Goal: Find specific page/section: Find specific page/section

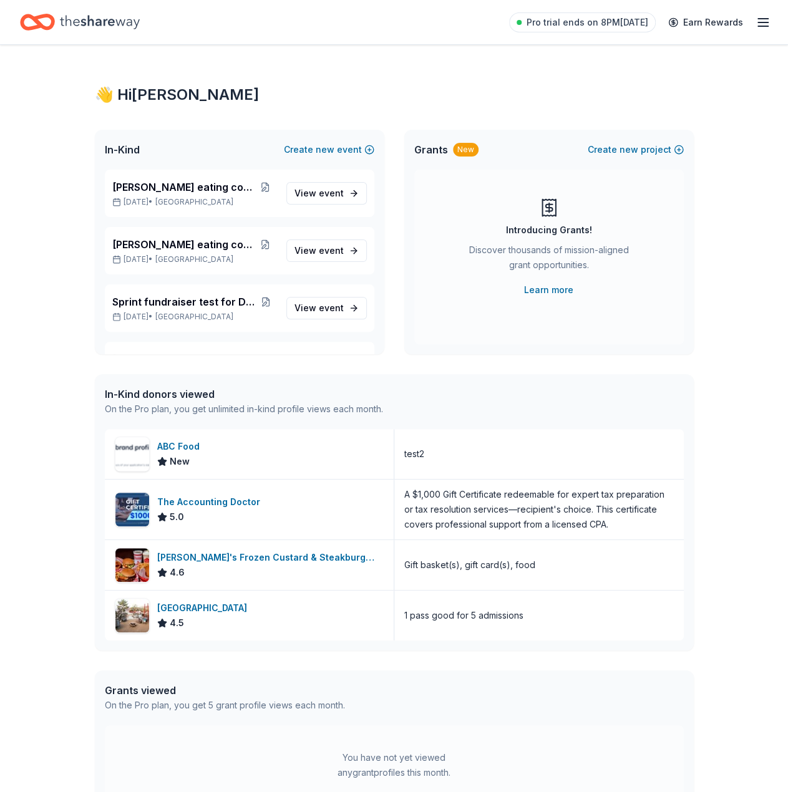
click at [353, 71] on div "👋 Hi [PERSON_NAME] In-Kind Create new event [PERSON_NAME] eating contest 2 [DAT…" at bounding box center [394, 462] width 639 height 835
click at [309, 188] on span "View event" at bounding box center [318, 193] width 49 height 15
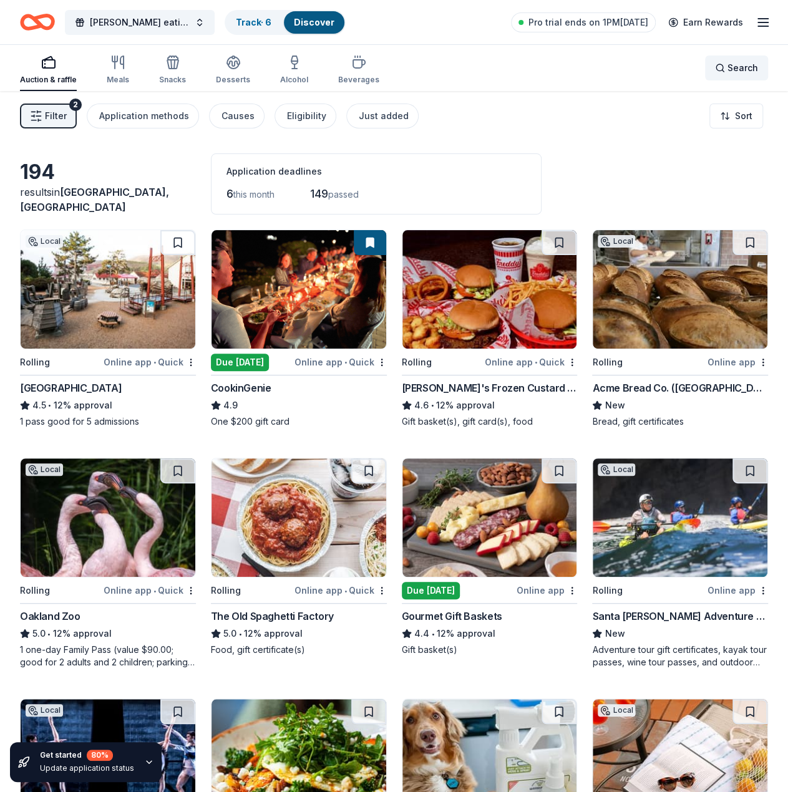
click at [737, 68] on span "Search" at bounding box center [742, 68] width 31 height 15
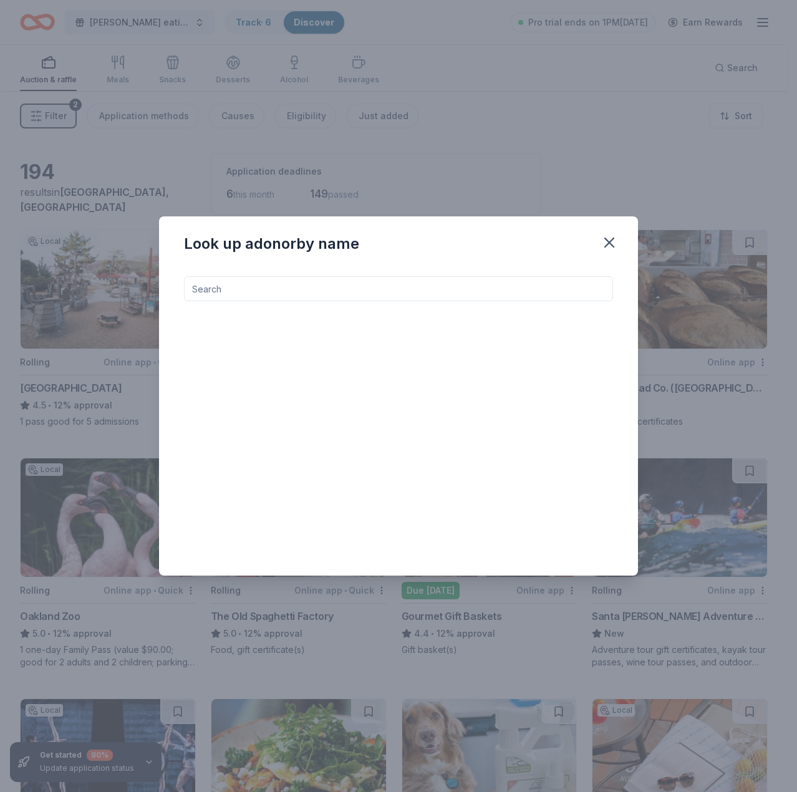
type input "f"
type input "a"
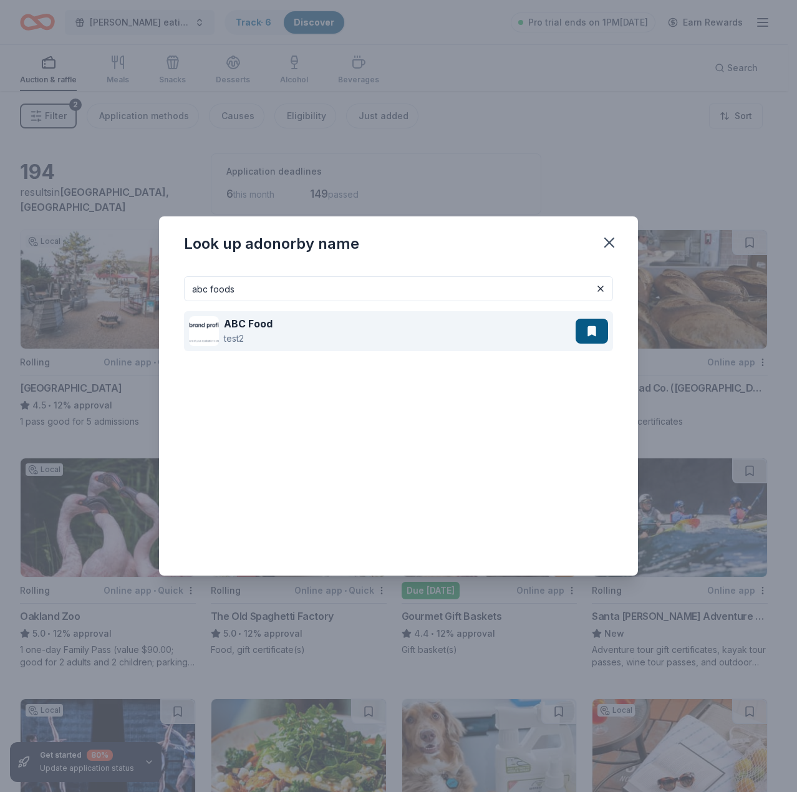
type input "abc foods"
click at [256, 324] on strong "ABC Food" at bounding box center [248, 324] width 49 height 12
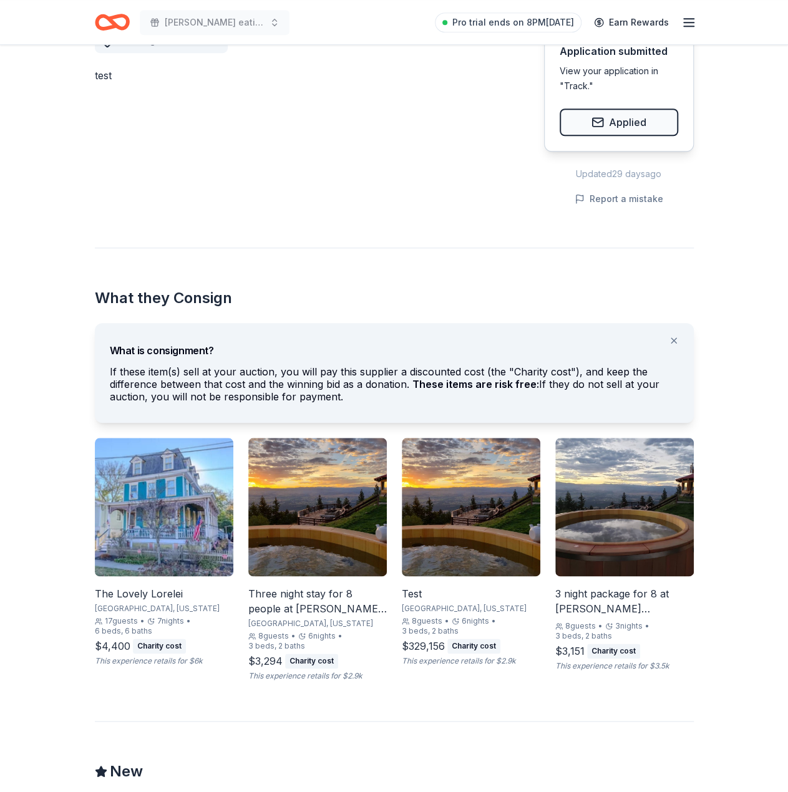
scroll to position [499, 0]
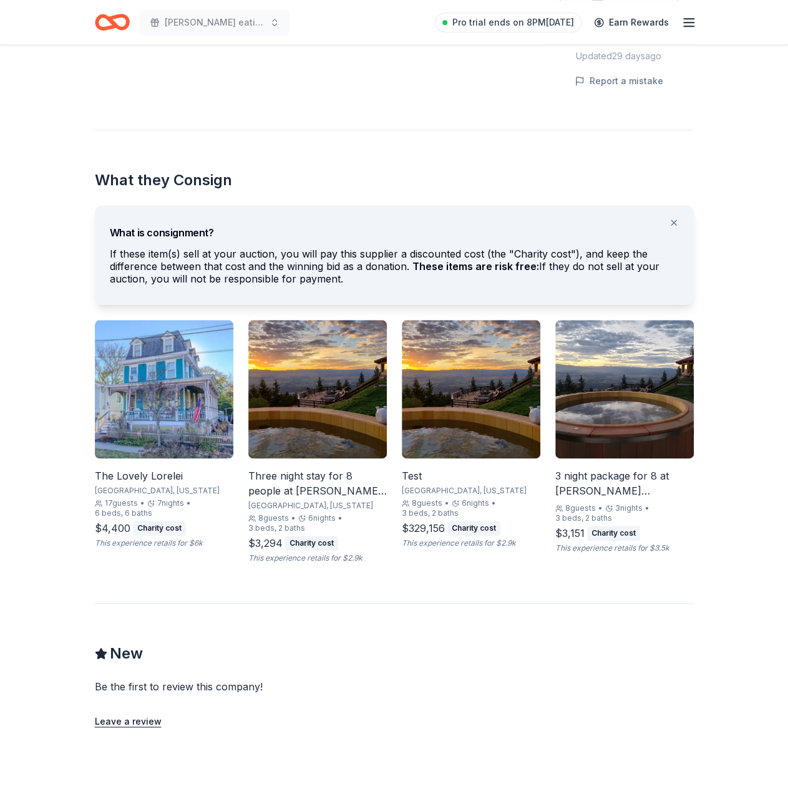
click at [162, 439] on img at bounding box center [164, 389] width 138 height 138
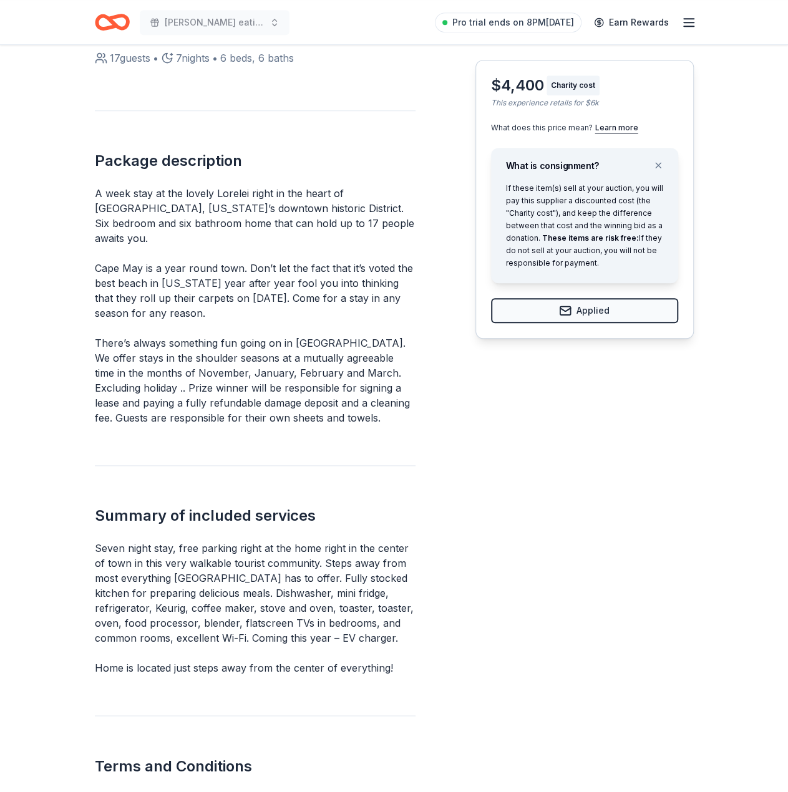
scroll to position [419, 0]
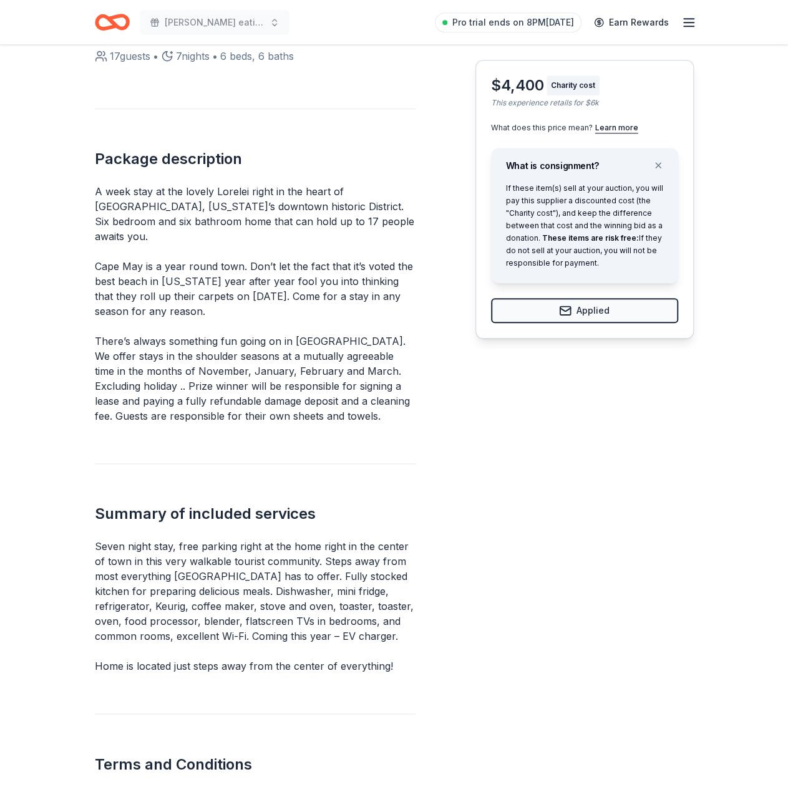
click at [153, 475] on div "Summary of included services Seven night stay, free parking right at the home r…" at bounding box center [255, 569] width 321 height 210
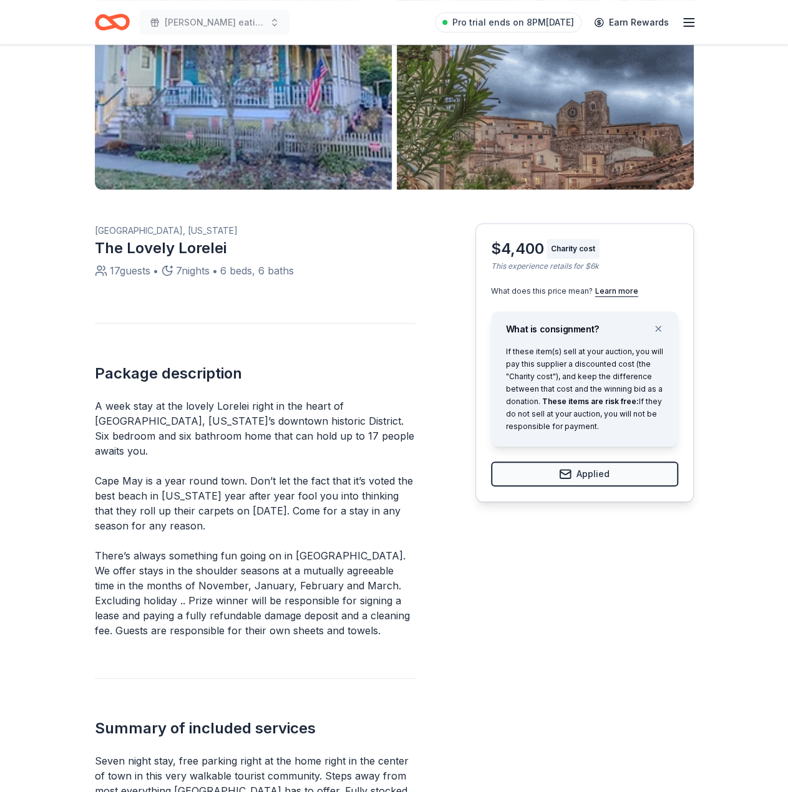
scroll to position [0, 0]
